Goal: Information Seeking & Learning: Understand process/instructions

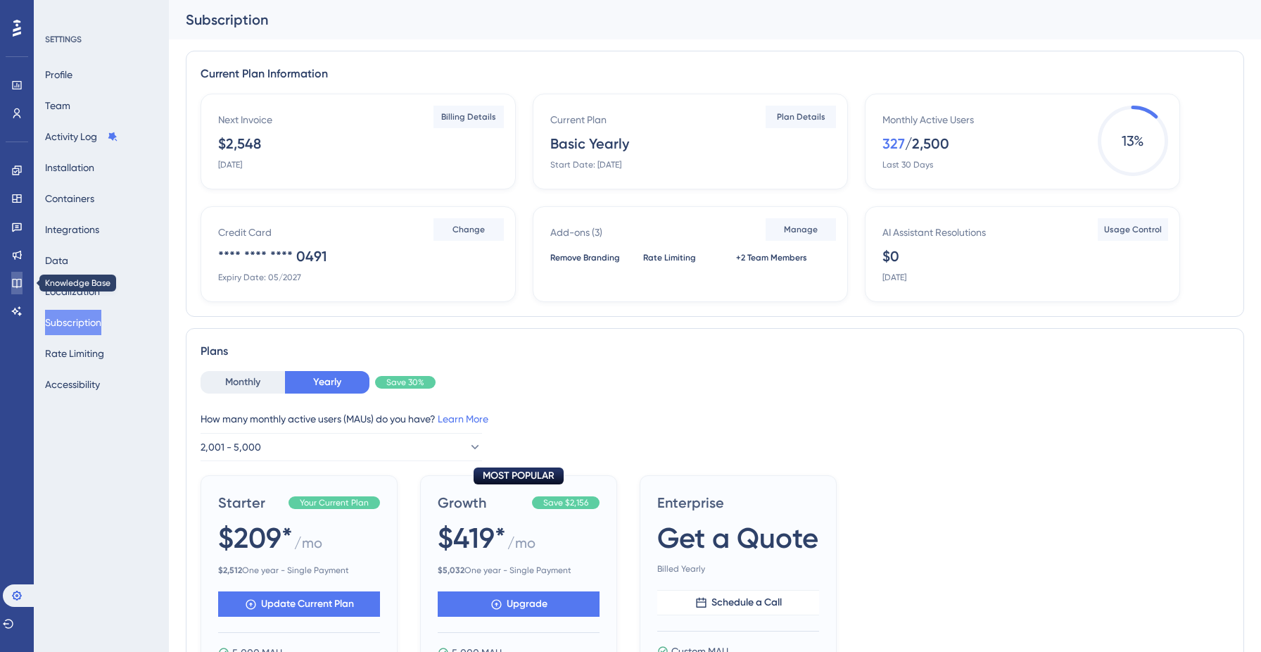
click at [18, 284] on icon at bounding box center [16, 282] width 11 height 11
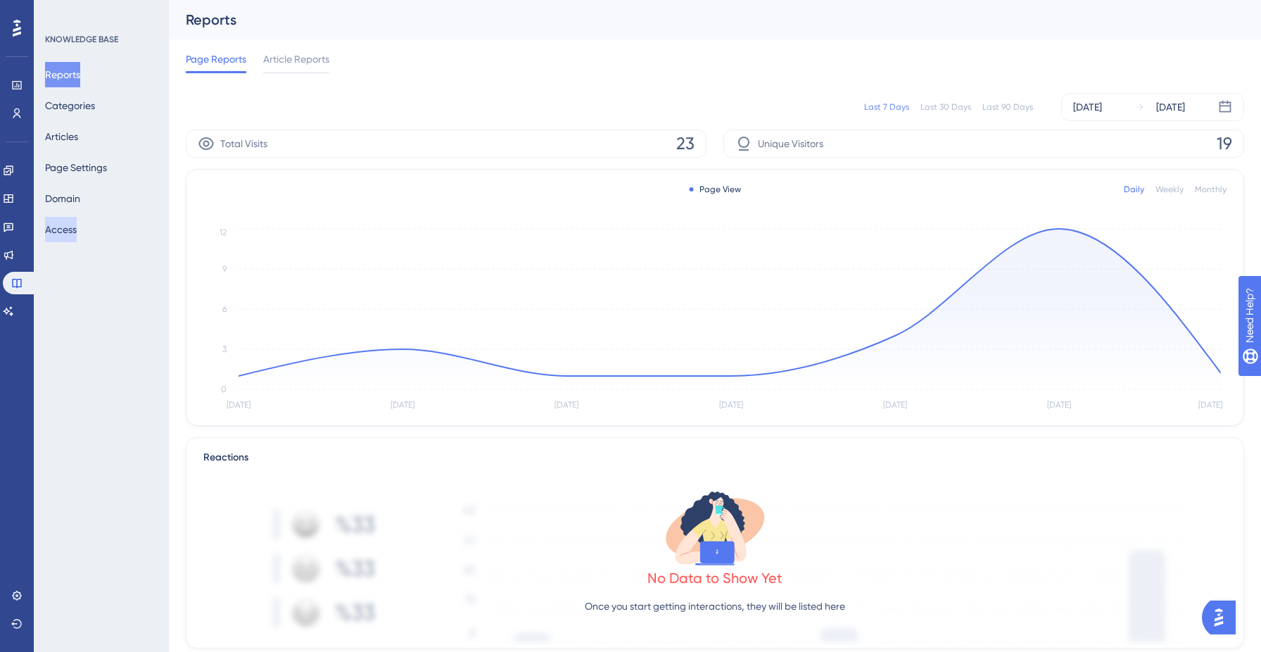
click at [77, 230] on button "Access" at bounding box center [61, 229] width 32 height 25
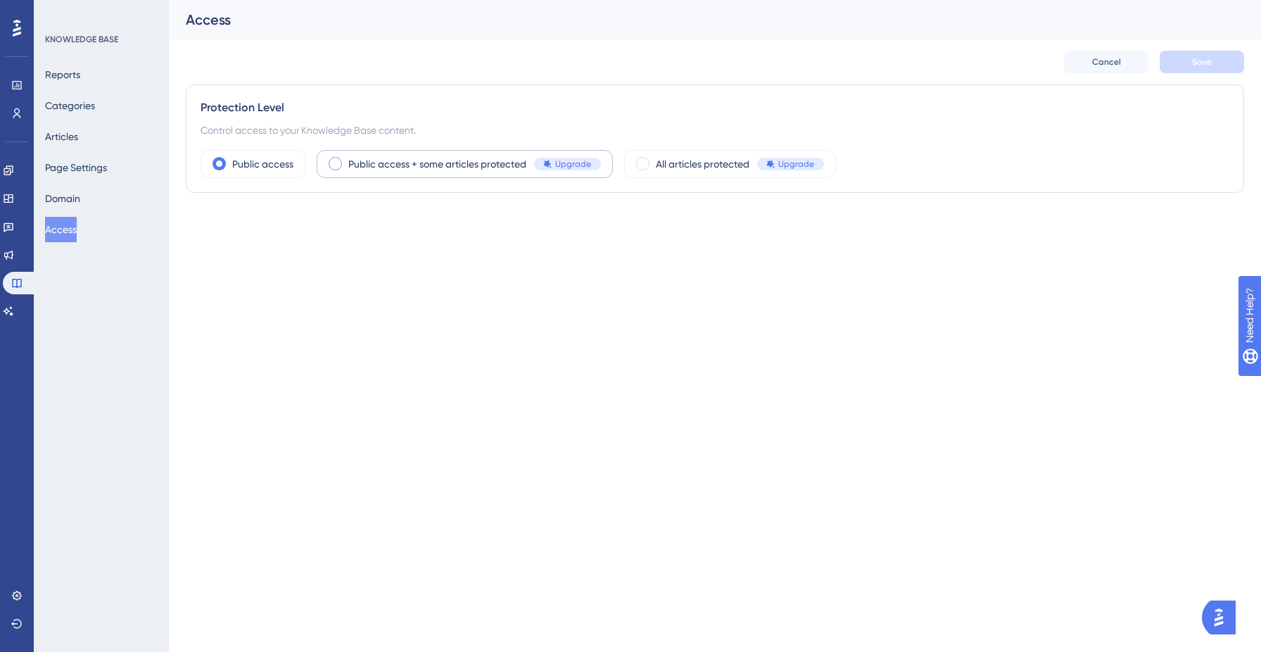
click at [336, 168] on span at bounding box center [335, 163] width 13 height 13
click at [346, 159] on input "radio" at bounding box center [346, 159] width 0 height 0
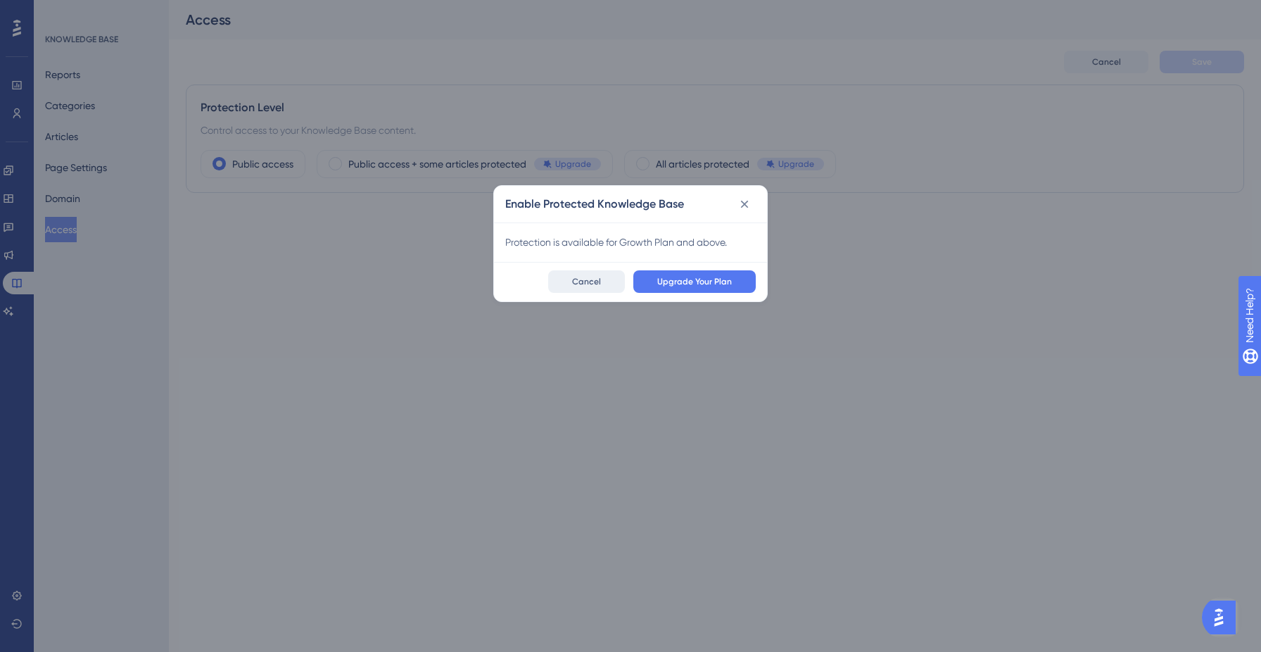
click at [588, 288] on button "Cancel" at bounding box center [586, 281] width 77 height 23
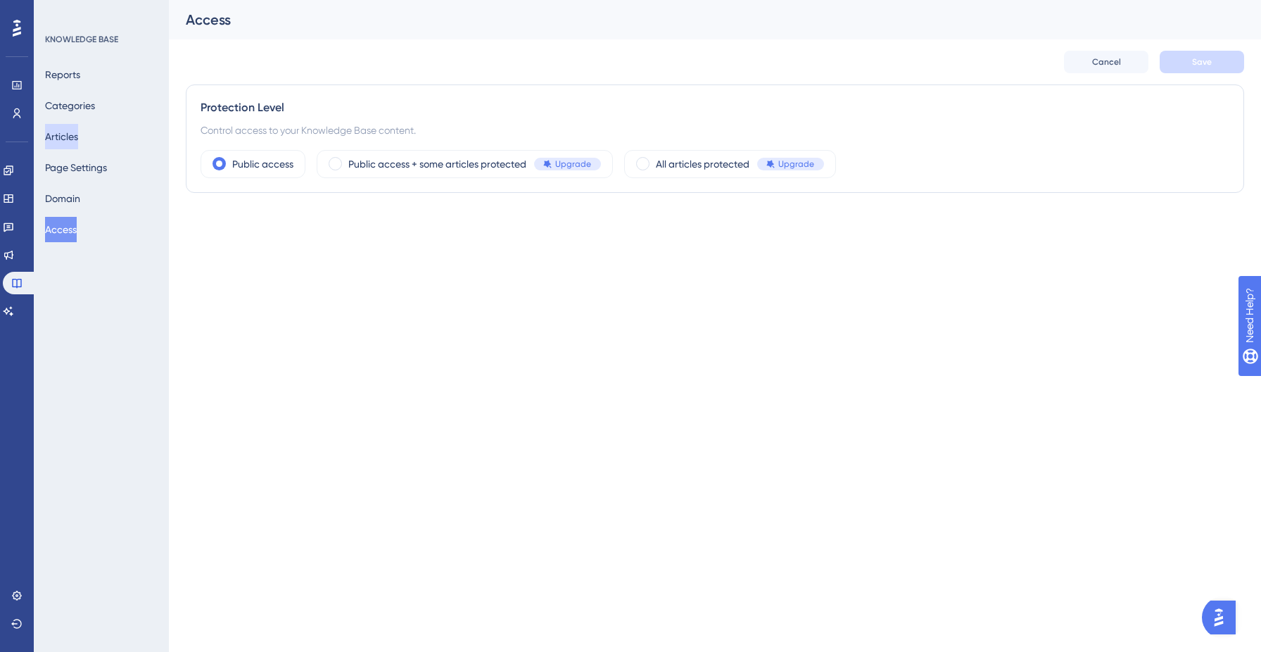
click at [70, 129] on button "Articles" at bounding box center [61, 136] width 33 height 25
